Goal: Check status: Check status

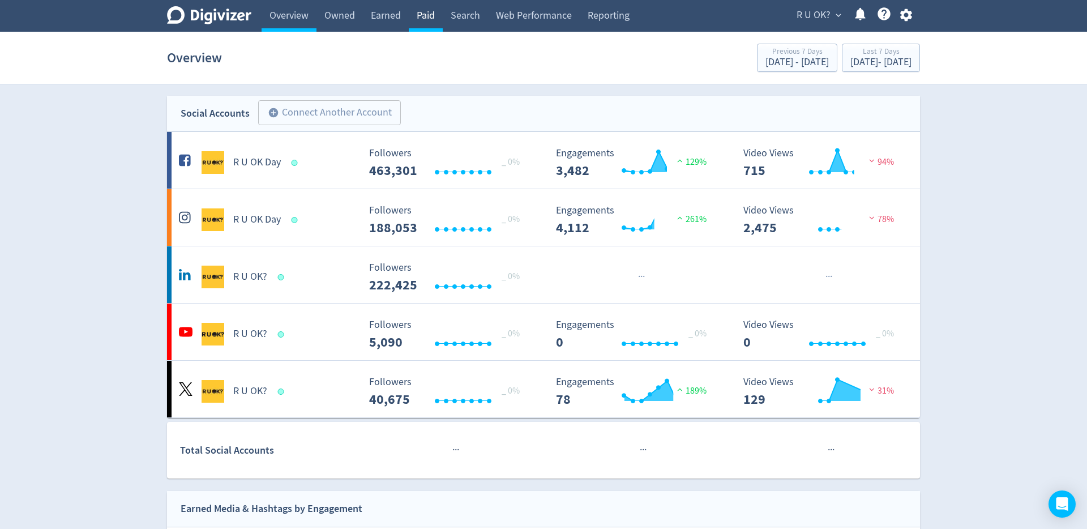
click at [428, 19] on link "Paid" at bounding box center [426, 16] width 34 height 32
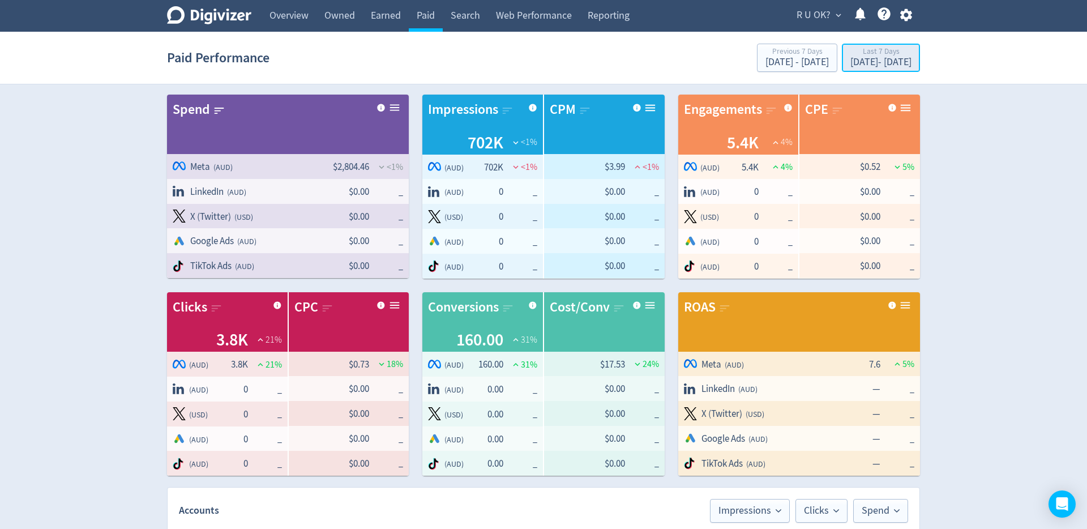
click at [850, 56] on div "Last 7 Days" at bounding box center [880, 53] width 61 height 10
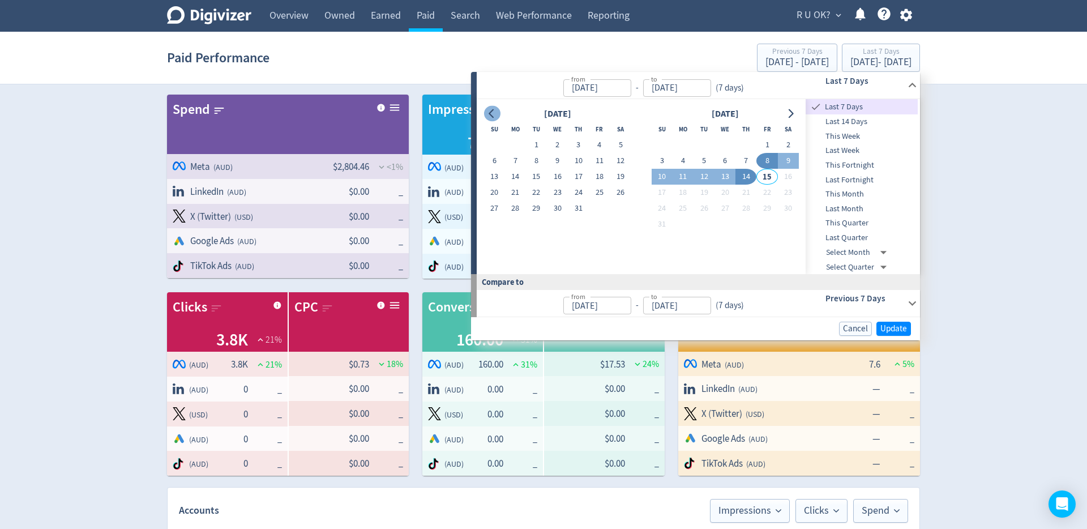
drag, startPoint x: 501, startPoint y: 114, endPoint x: 491, endPoint y: 118, distance: 10.9
click at [501, 114] on div "[DATE]" at bounding box center [557, 113] width 147 height 15
click at [491, 118] on button "Go to previous month" at bounding box center [492, 114] width 16 height 16
drag, startPoint x: 496, startPoint y: 144, endPoint x: 525, endPoint y: 198, distance: 61.5
click at [496, 144] on button "1" at bounding box center [494, 145] width 21 height 16
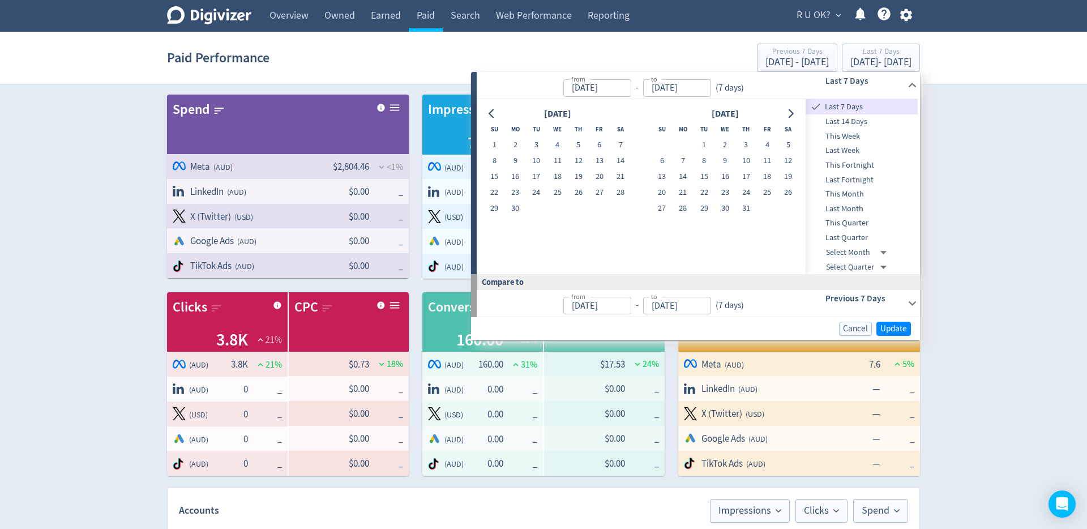
type input "[DATE]"
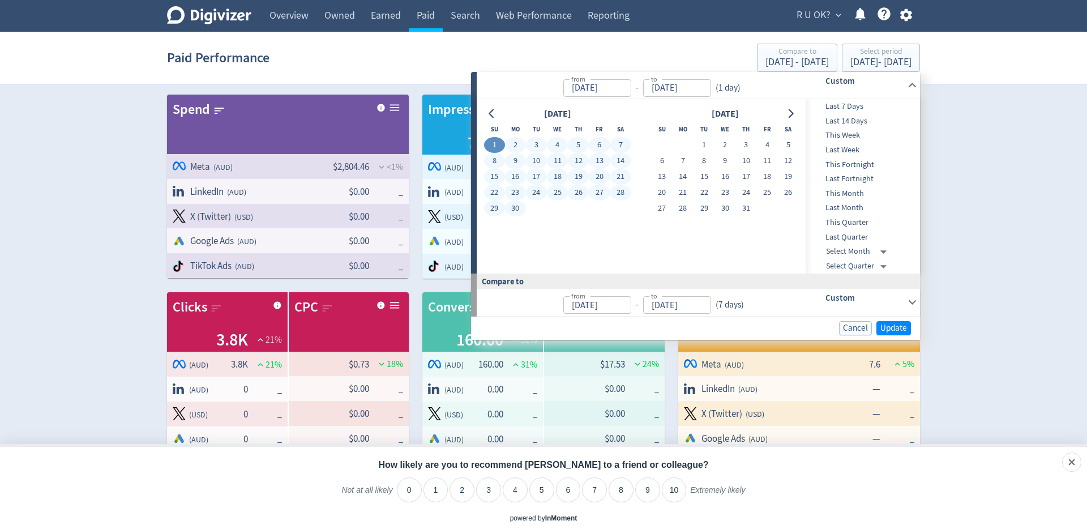
click at [521, 205] on button "30" at bounding box center [515, 208] width 21 height 16
type input "[DATE]"
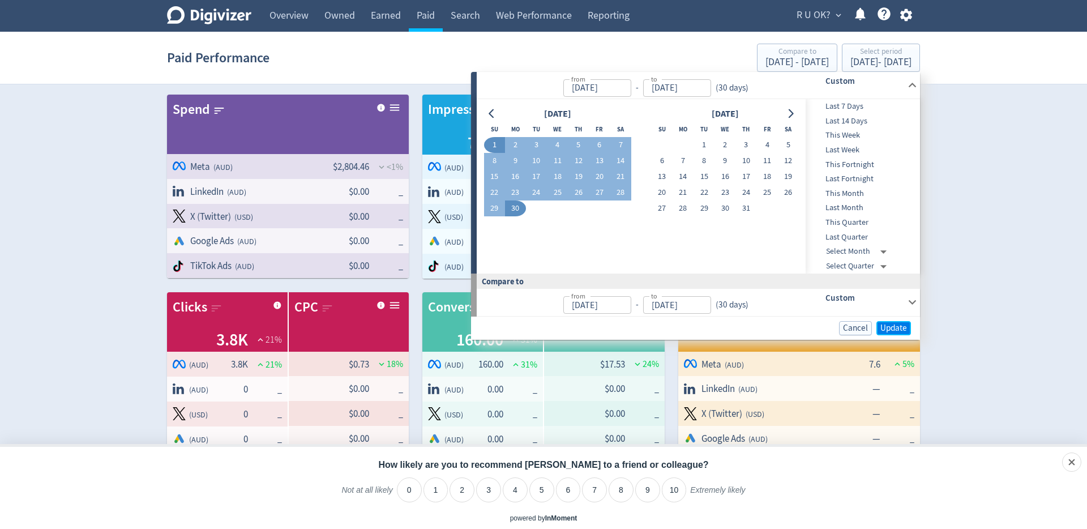
click at [900, 324] on span "Update" at bounding box center [893, 328] width 27 height 8
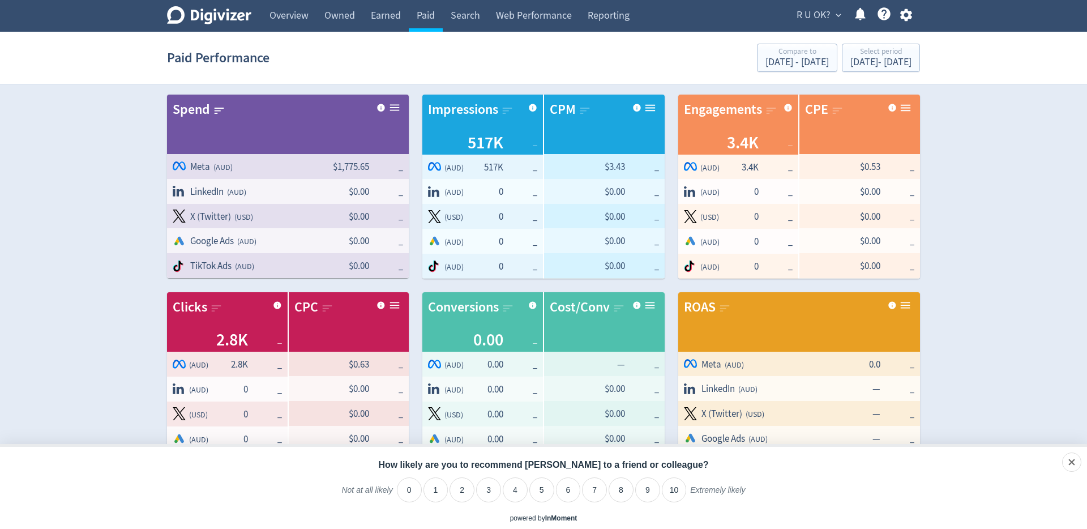
click at [234, 164] on span "Logo of Meta Platforms -- Graphic created by [PERSON_NAME] * Meta ( AUD )" at bounding box center [240, 167] width 135 height 14
click at [219, 170] on span "( AUD )" at bounding box center [222, 167] width 19 height 11
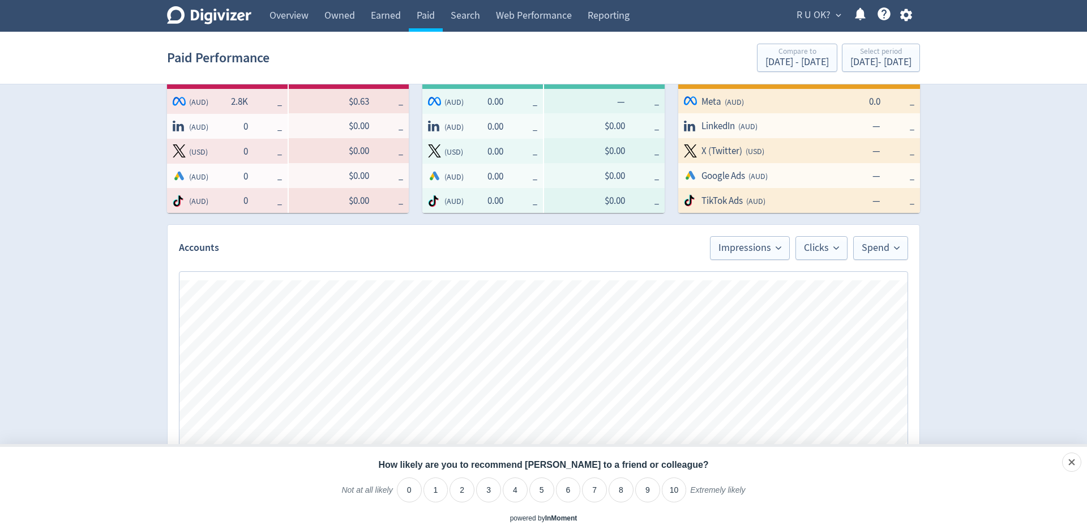
scroll to position [267, 0]
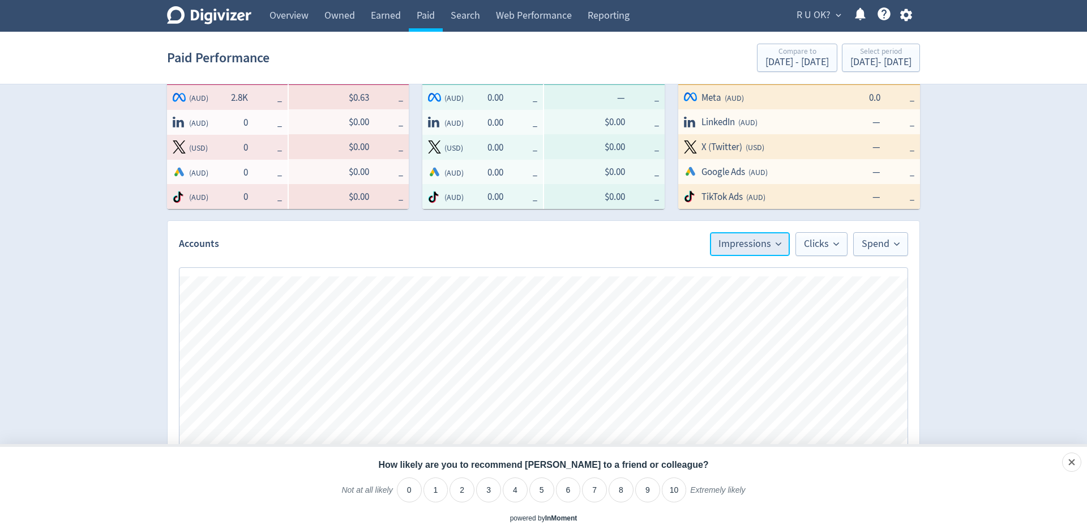
click at [767, 246] on span "Impressions" at bounding box center [749, 244] width 63 height 10
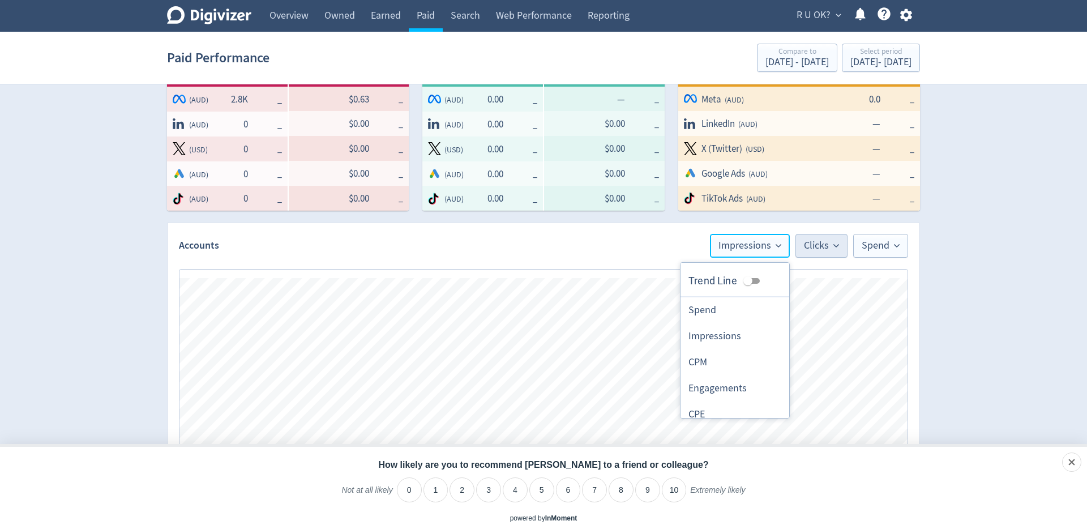
scroll to position [257, 0]
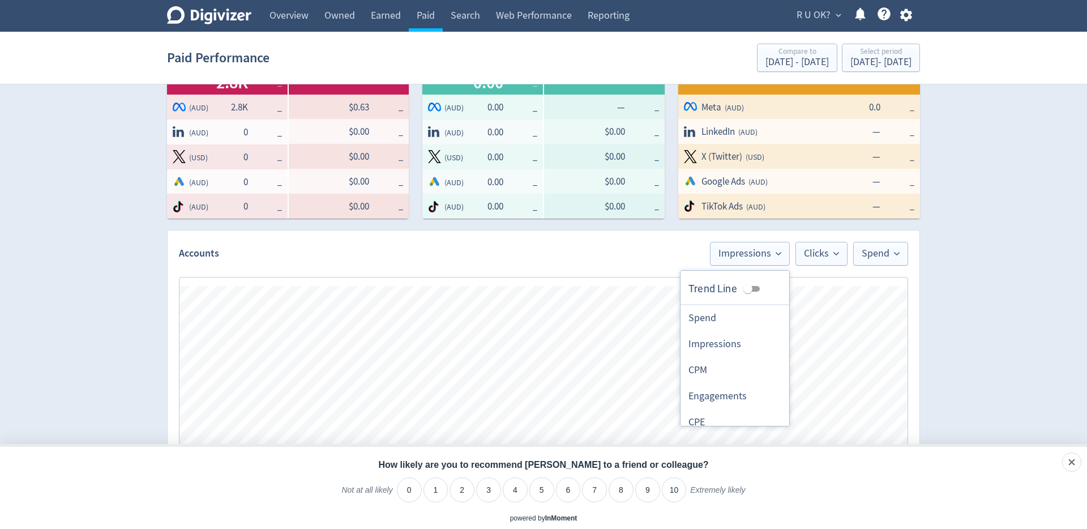
click at [966, 264] on div "Digivizer Logo [PERSON_NAME] Logo Overview Owned Earned Paid Search Web Perform…" at bounding box center [543, 329] width 1087 height 1172
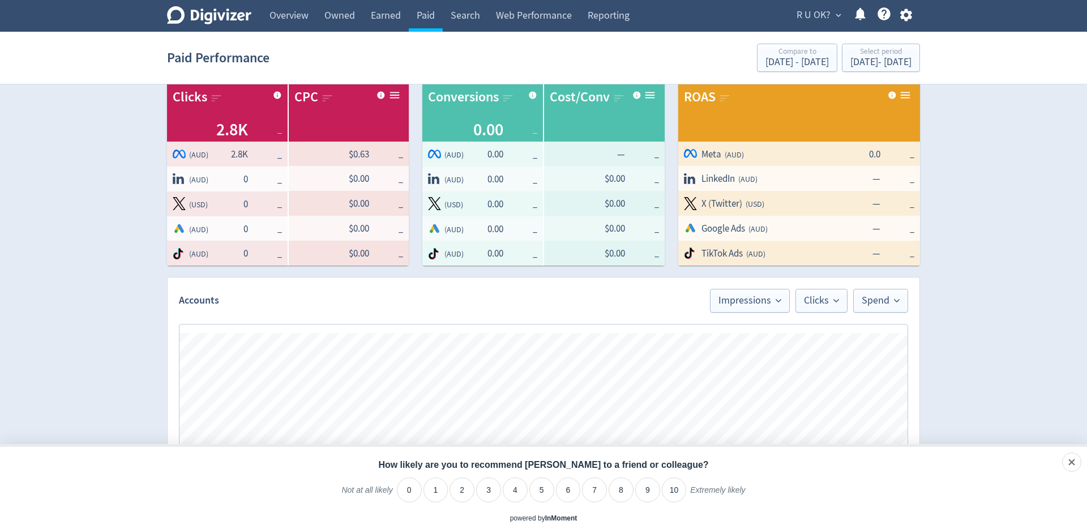
scroll to position [212, 0]
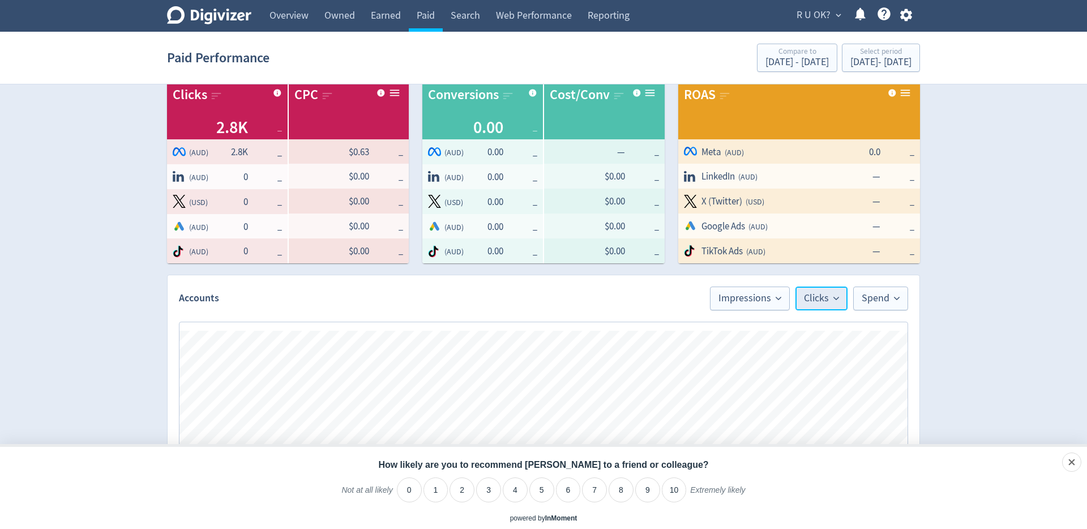
click at [828, 307] on button "Clicks" at bounding box center [821, 298] width 52 height 24
click at [766, 367] on li "CTR" at bounding box center [792, 365] width 109 height 26
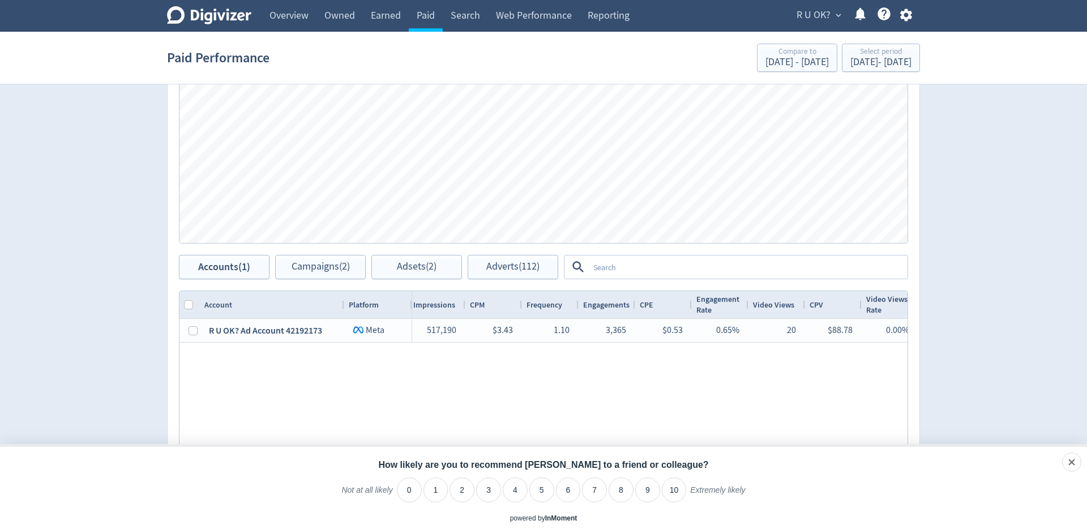
scroll to position [0, 0]
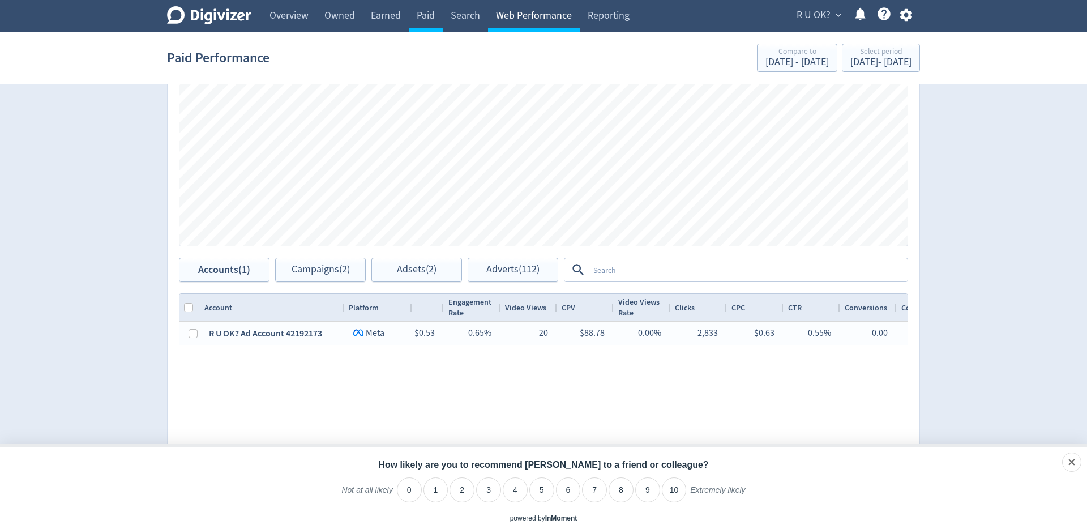
drag, startPoint x: 521, startPoint y: 14, endPoint x: 527, endPoint y: 22, distance: 9.4
click at [522, 14] on link "Web Performance" at bounding box center [534, 16] width 92 height 32
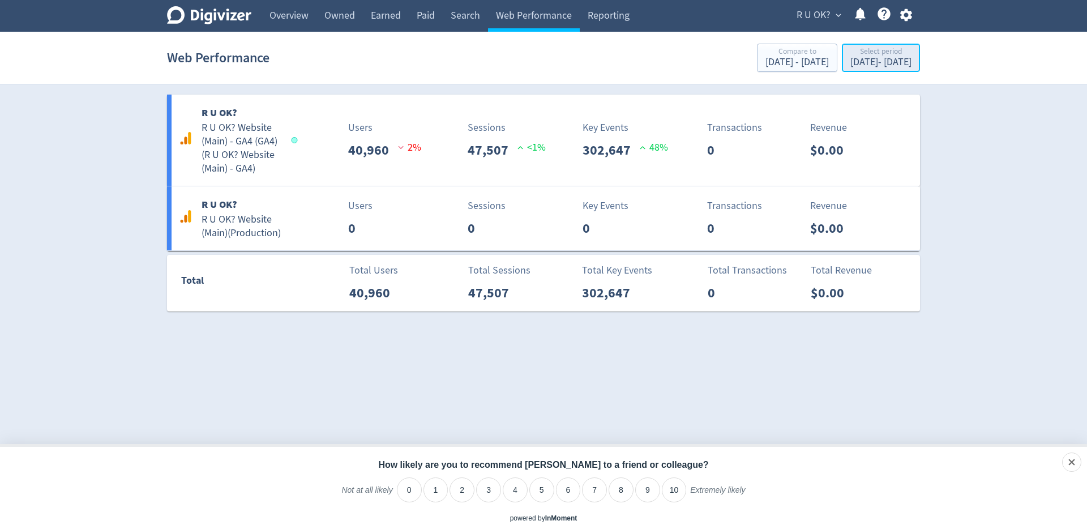
click at [877, 59] on div "[DATE] - [DATE]" at bounding box center [880, 62] width 61 height 10
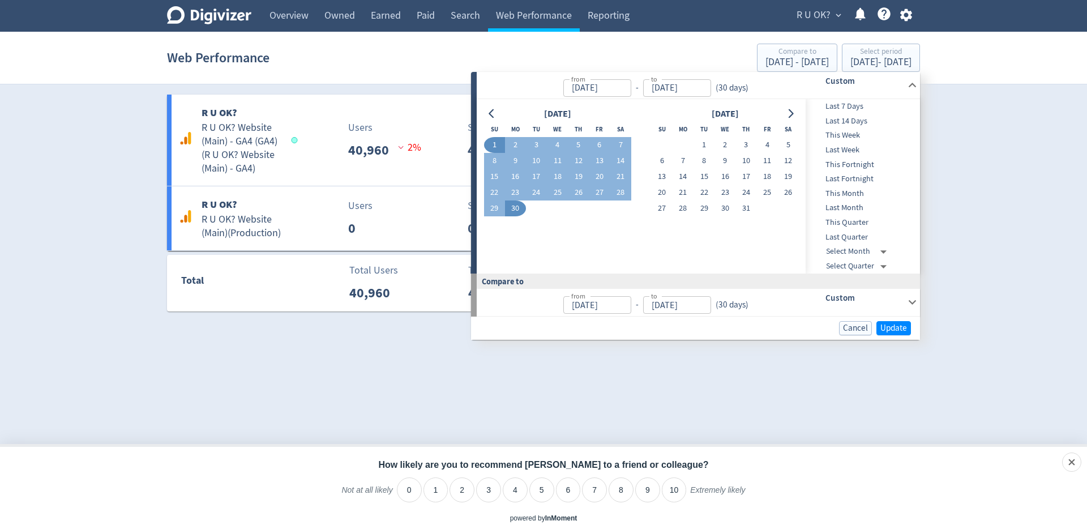
click at [233, 324] on html "Digivizer Logo [PERSON_NAME] Logo Overview Owned Earned Paid Search Web Perform…" at bounding box center [543, 162] width 1087 height 324
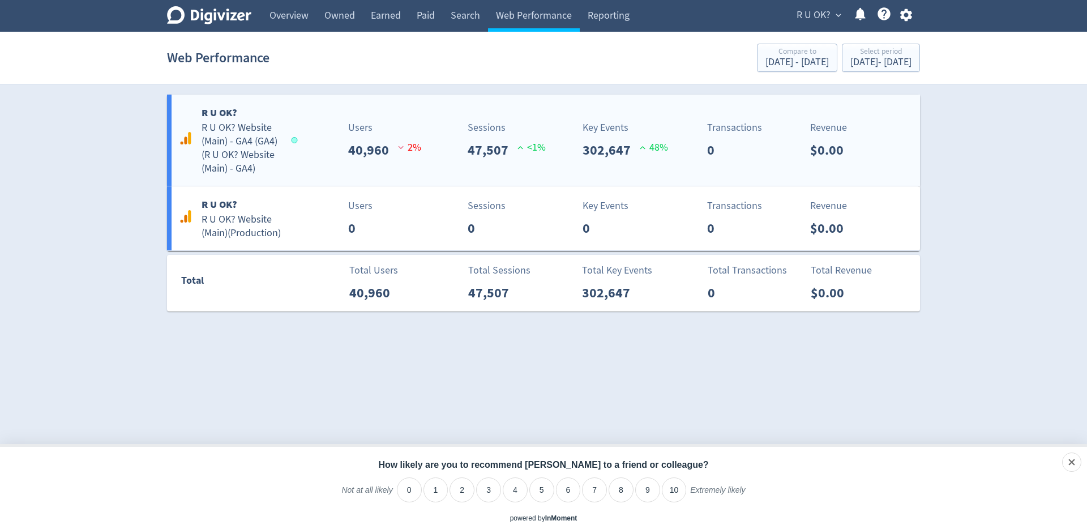
click at [413, 134] on p "Users" at bounding box center [384, 127] width 73 height 15
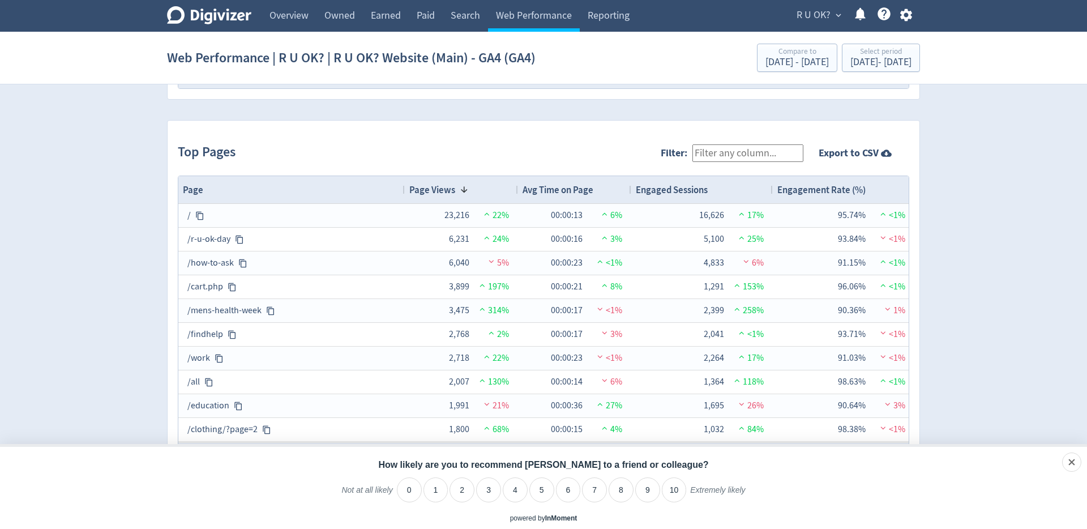
scroll to position [0, 6]
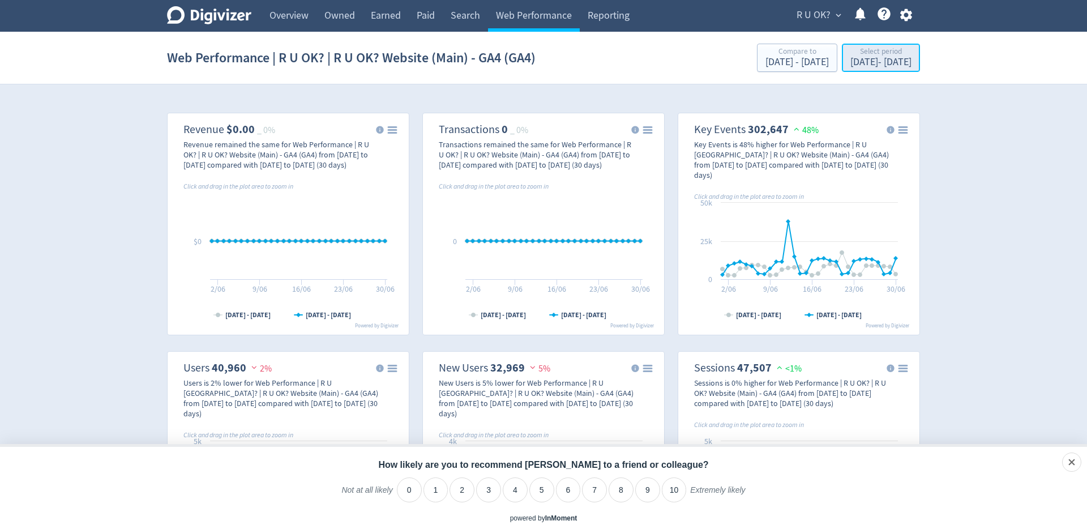
click at [857, 65] on div "[DATE] - [DATE]" at bounding box center [880, 62] width 61 height 10
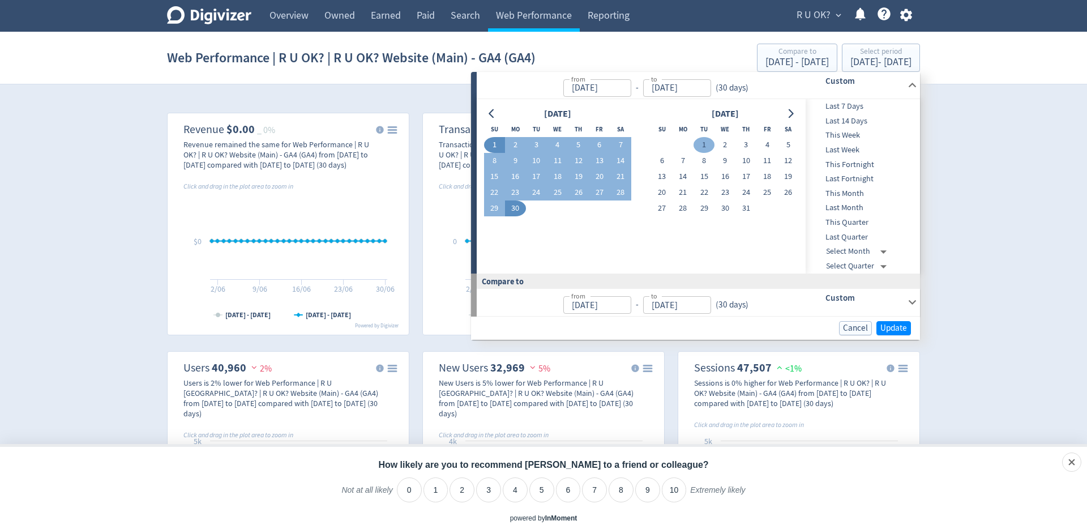
click at [701, 145] on button "1" at bounding box center [704, 145] width 21 height 16
type input "[DATE]"
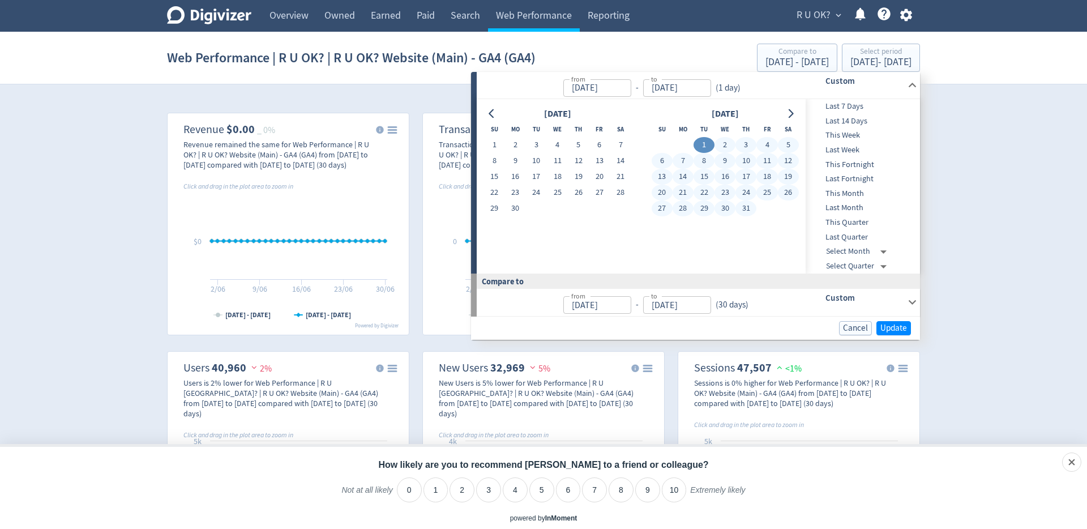
drag, startPoint x: 743, startPoint y: 209, endPoint x: 774, endPoint y: 233, distance: 38.8
click at [743, 209] on button "31" at bounding box center [745, 208] width 21 height 16
type input "[DATE]"
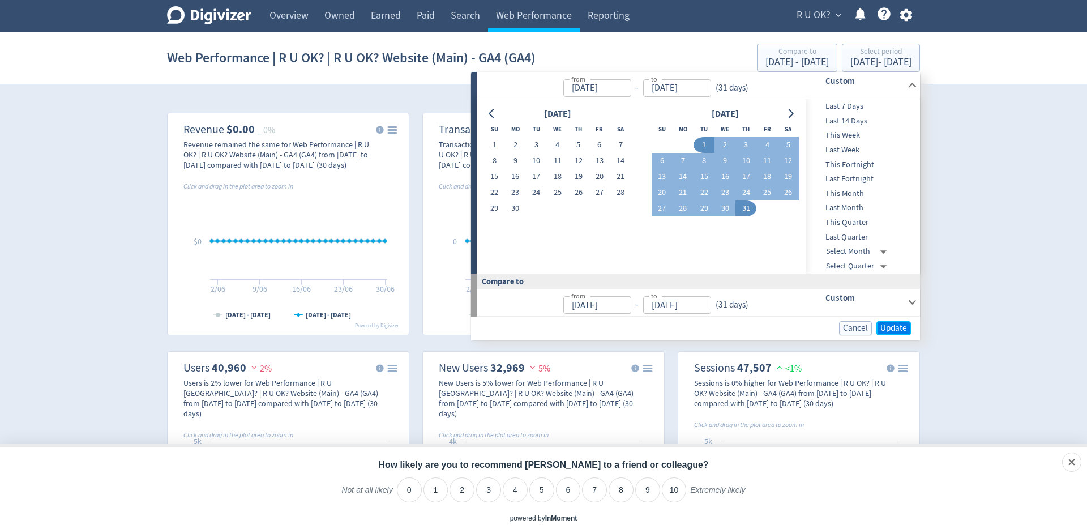
click at [895, 333] on button "Update" at bounding box center [893, 328] width 35 height 14
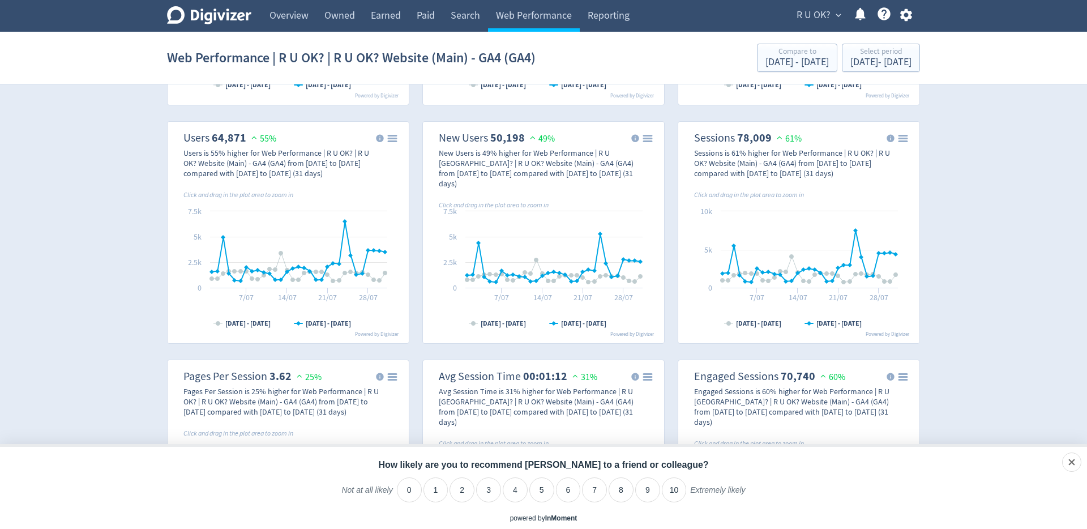
scroll to position [229, 0]
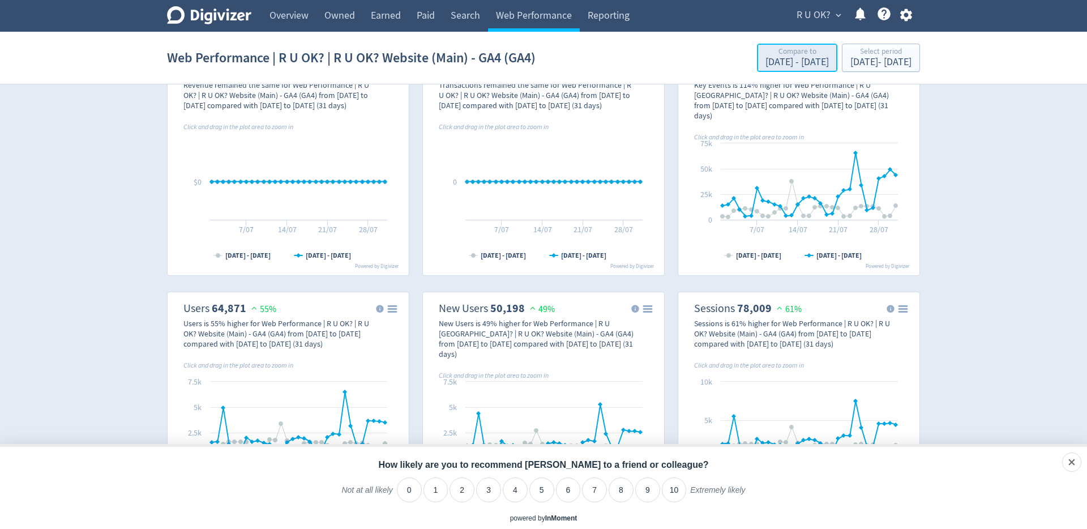
click at [765, 63] on div "[DATE] - [DATE]" at bounding box center [796, 62] width 63 height 10
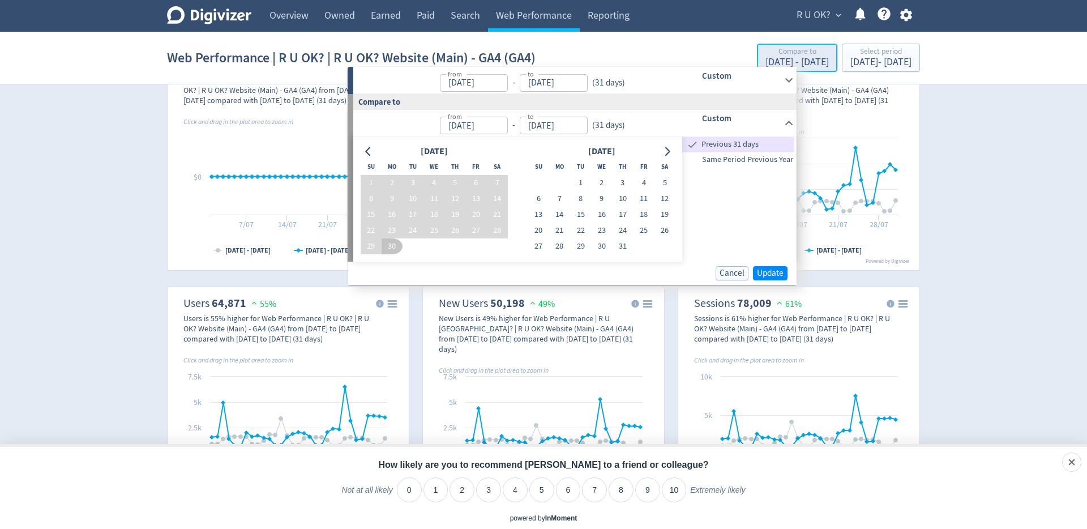
scroll to position [67, 0]
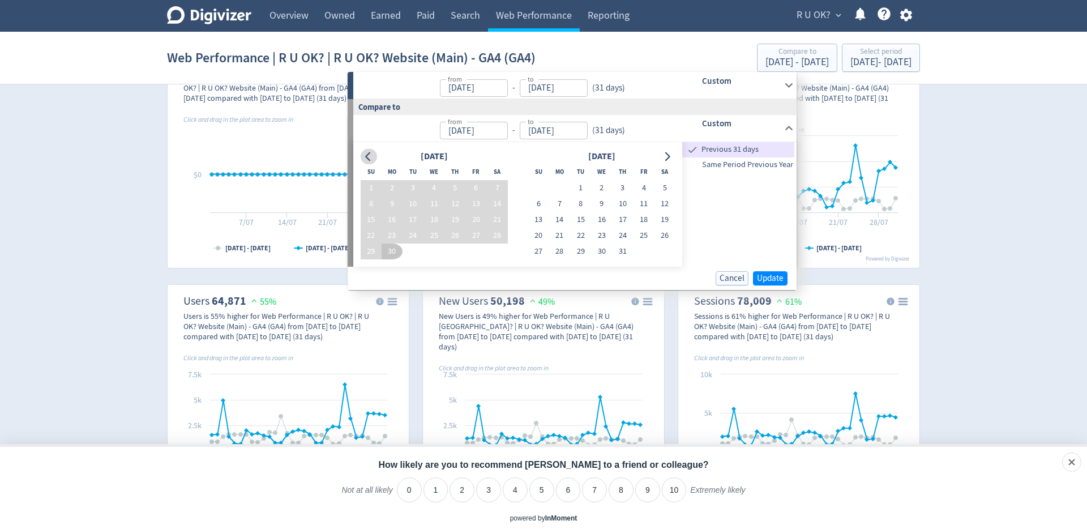
click at [369, 159] on icon "Go to previous month" at bounding box center [367, 156] width 5 height 9
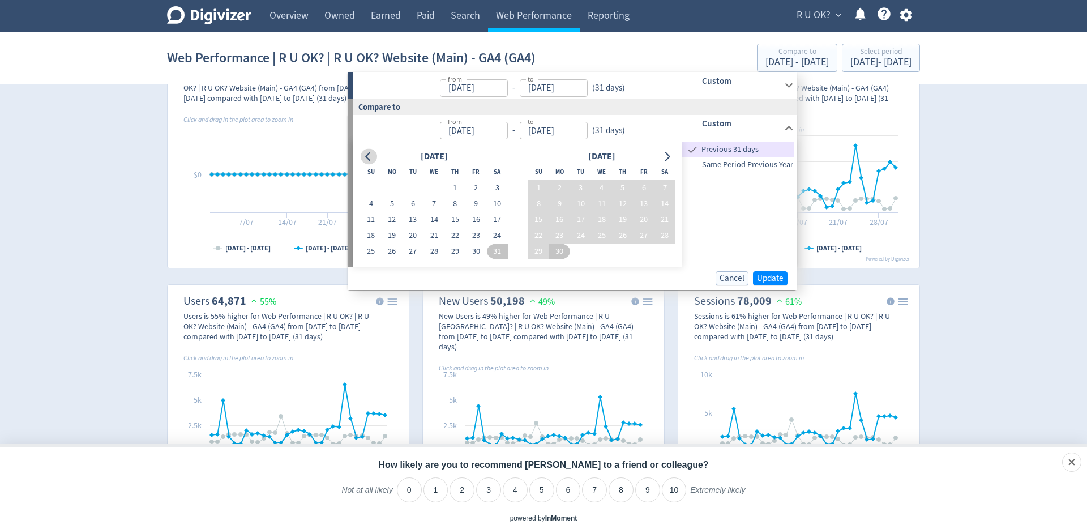
click at [369, 159] on icon "Go to previous month" at bounding box center [367, 156] width 5 height 9
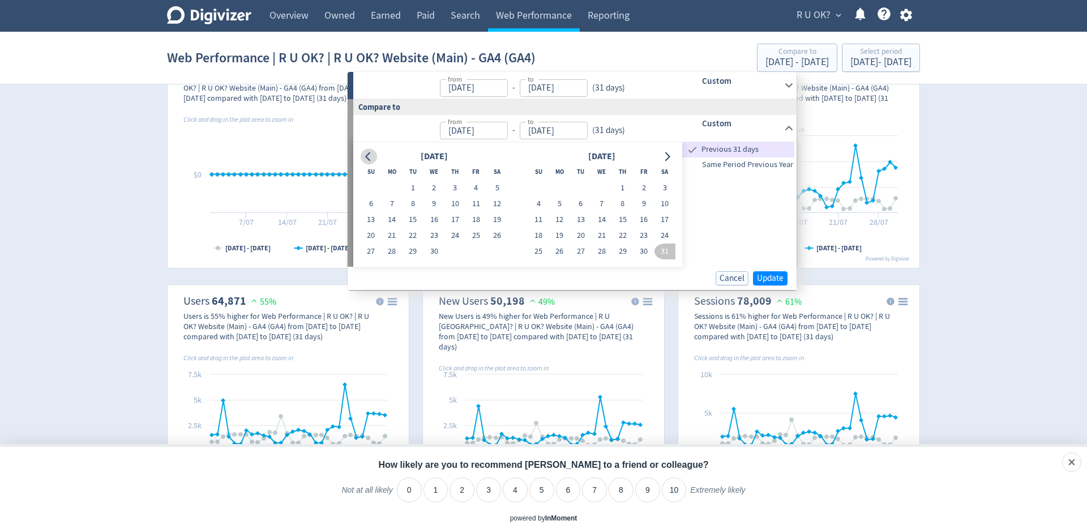
click at [369, 159] on icon "Go to previous month" at bounding box center [367, 156] width 5 height 9
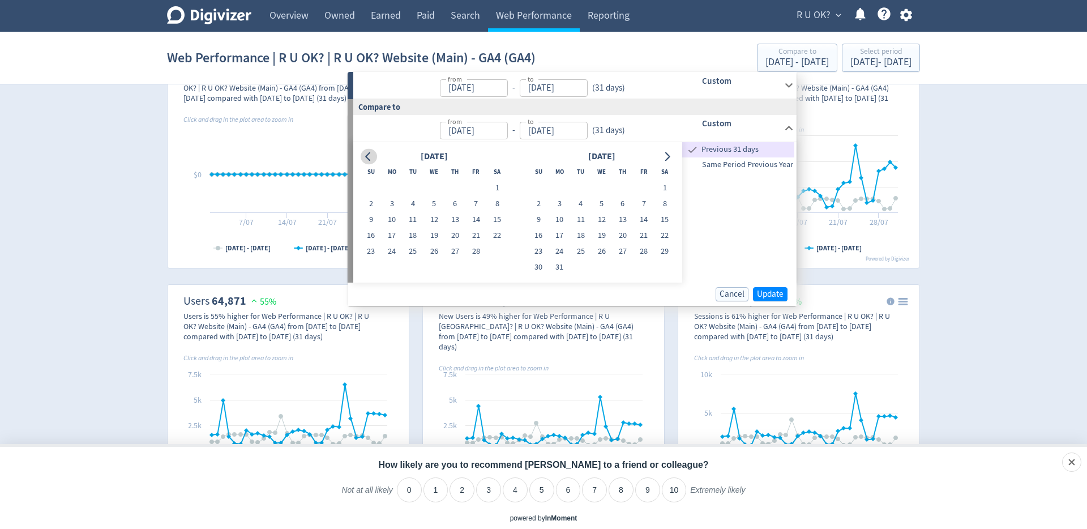
click at [369, 159] on icon "Go to previous month" at bounding box center [367, 156] width 5 height 9
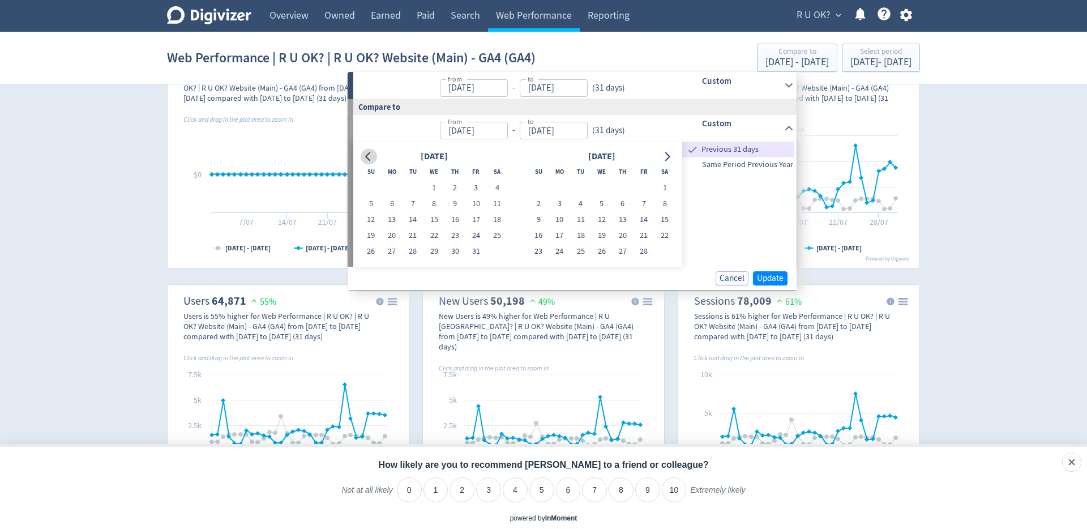
click at [369, 159] on icon "Go to previous month" at bounding box center [367, 156] width 5 height 9
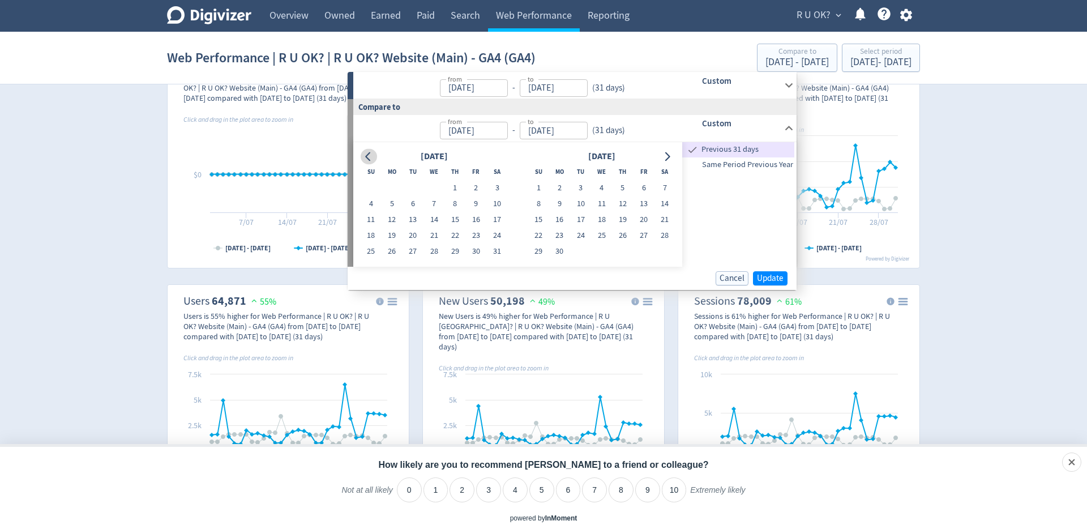
click at [369, 159] on icon "Go to previous month" at bounding box center [367, 156] width 5 height 9
click at [619, 187] on button "1" at bounding box center [622, 188] width 21 height 16
type input "[DATE]"
click at [602, 216] on button "14" at bounding box center [601, 220] width 21 height 16
type input "[DATE]"
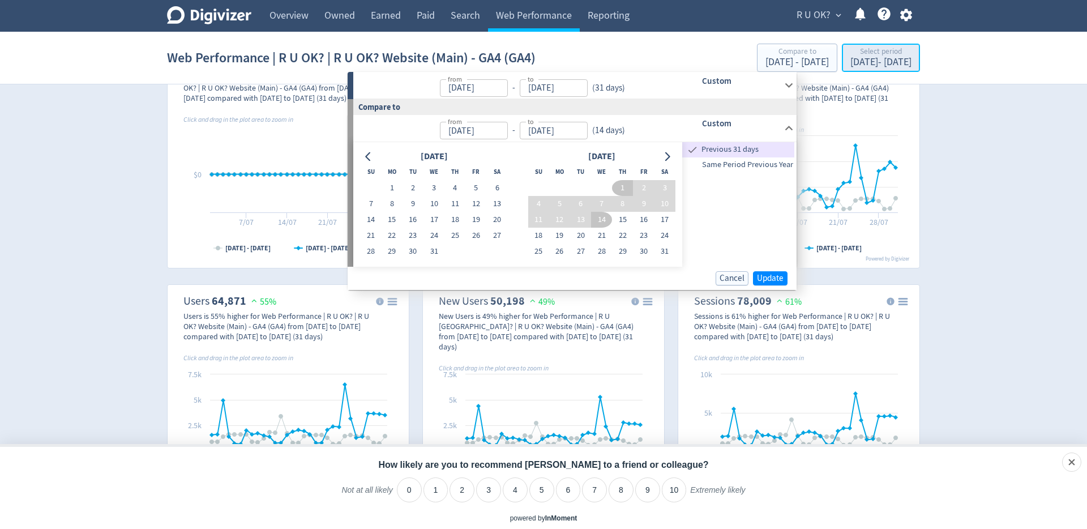
click at [850, 62] on div "[DATE] - [DATE]" at bounding box center [880, 62] width 61 height 10
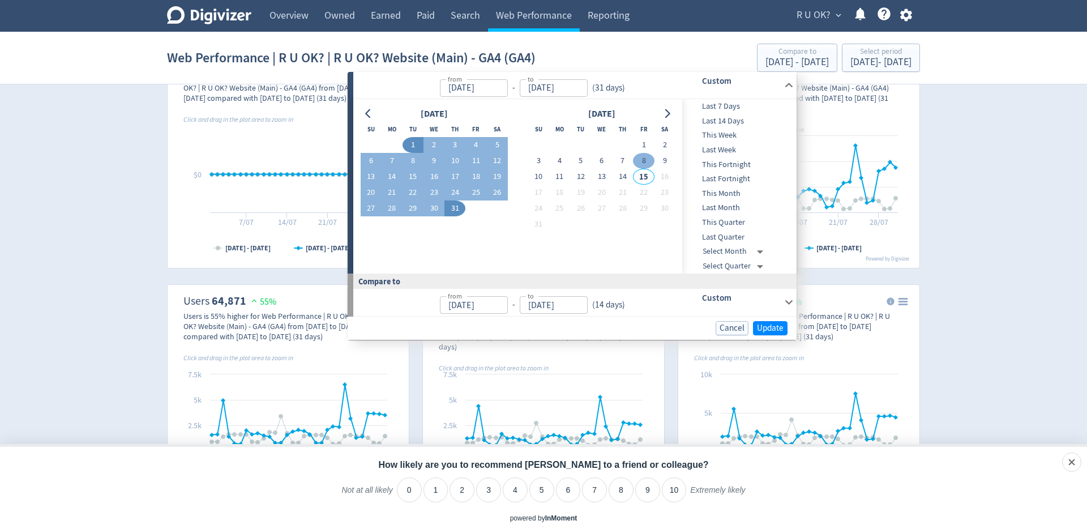
drag, startPoint x: 647, startPoint y: 143, endPoint x: 632, endPoint y: 156, distance: 19.2
click at [645, 143] on button "1" at bounding box center [643, 145] width 21 height 16
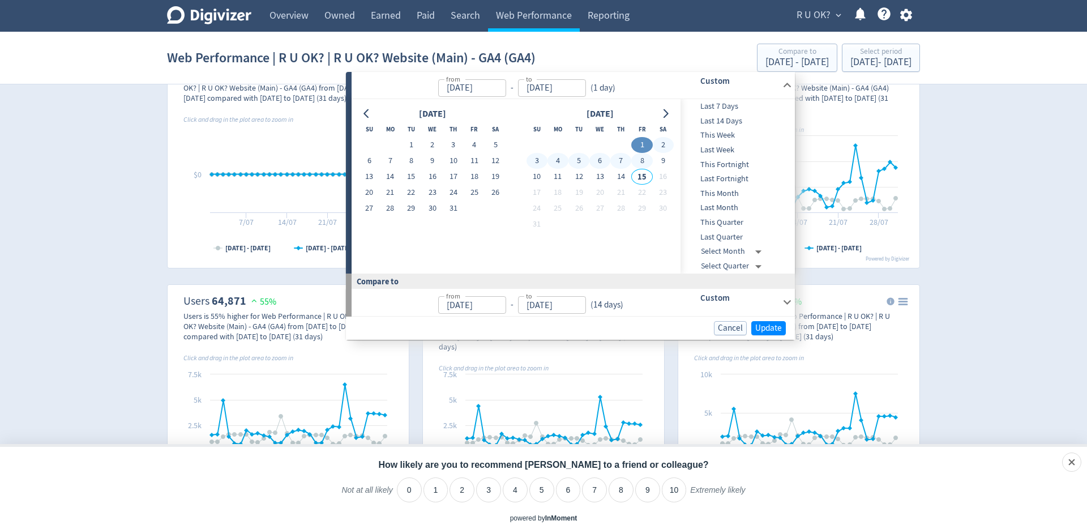
type input "[DATE]"
click at [767, 324] on span "Update" at bounding box center [768, 328] width 27 height 8
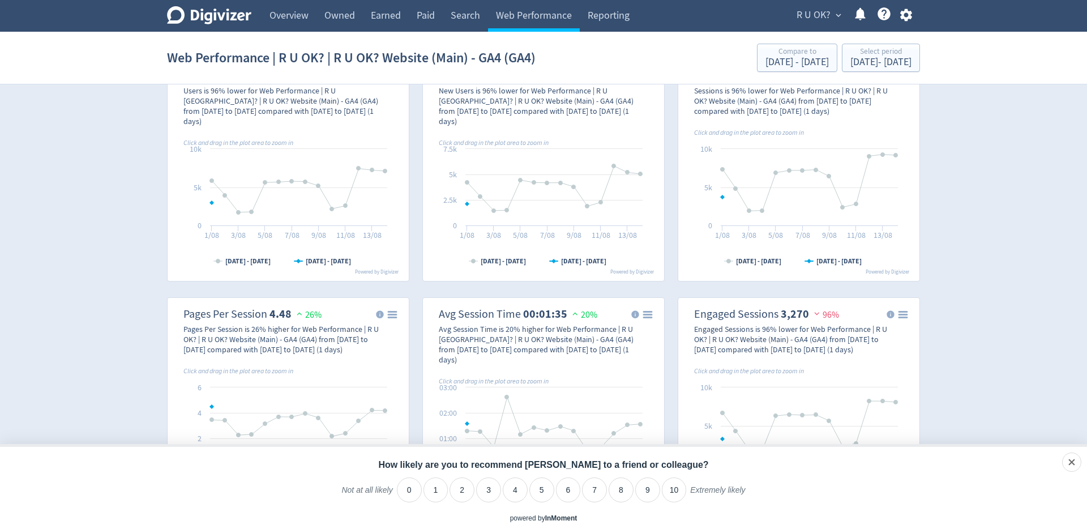
scroll to position [294, 0]
